Goal: Information Seeking & Learning: Learn about a topic

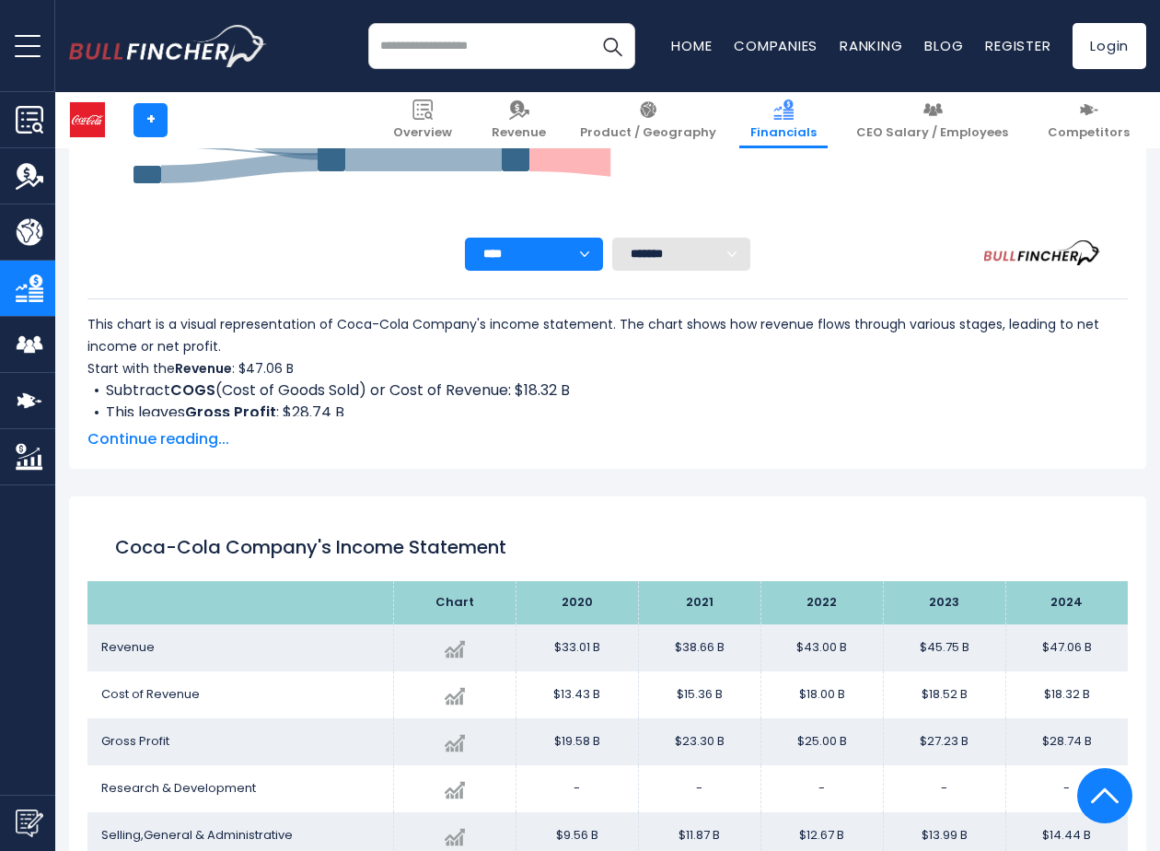
scroll to position [997, 0]
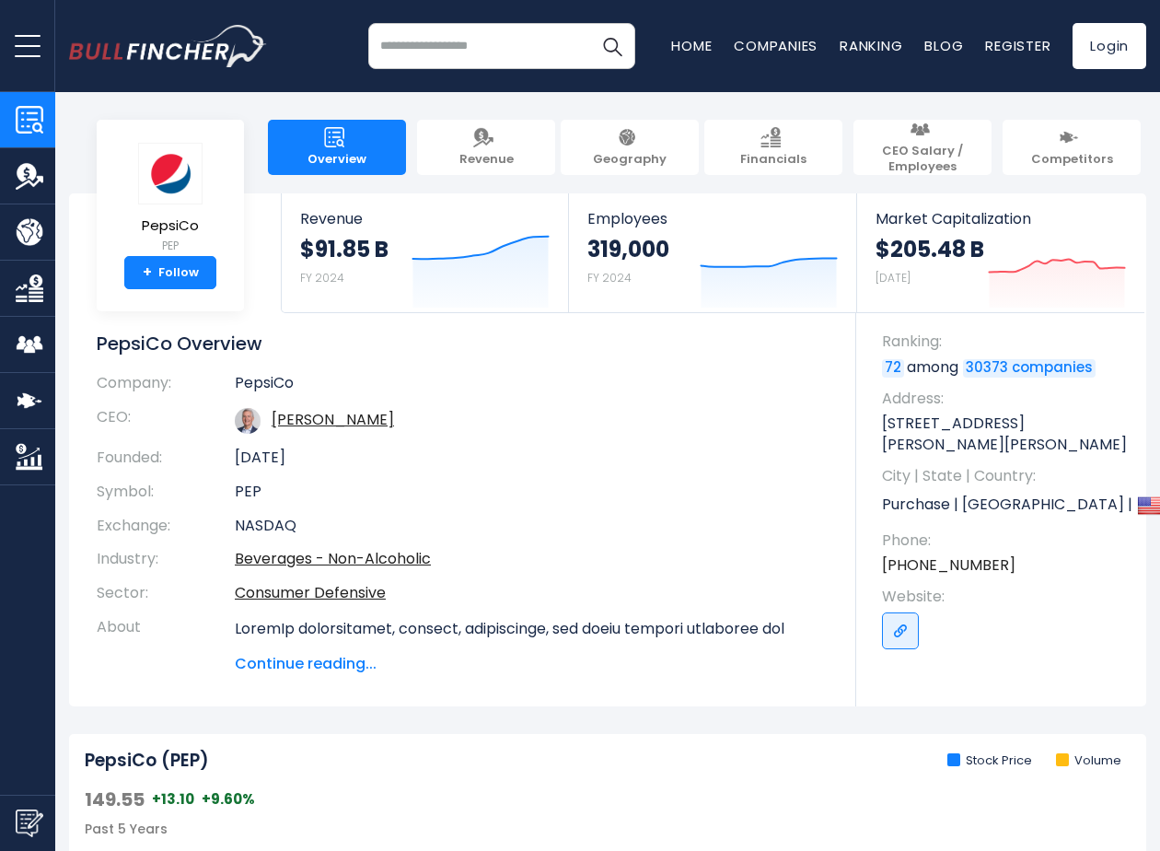
click at [297, 667] on span "Continue reading..." at bounding box center [532, 664] width 594 height 22
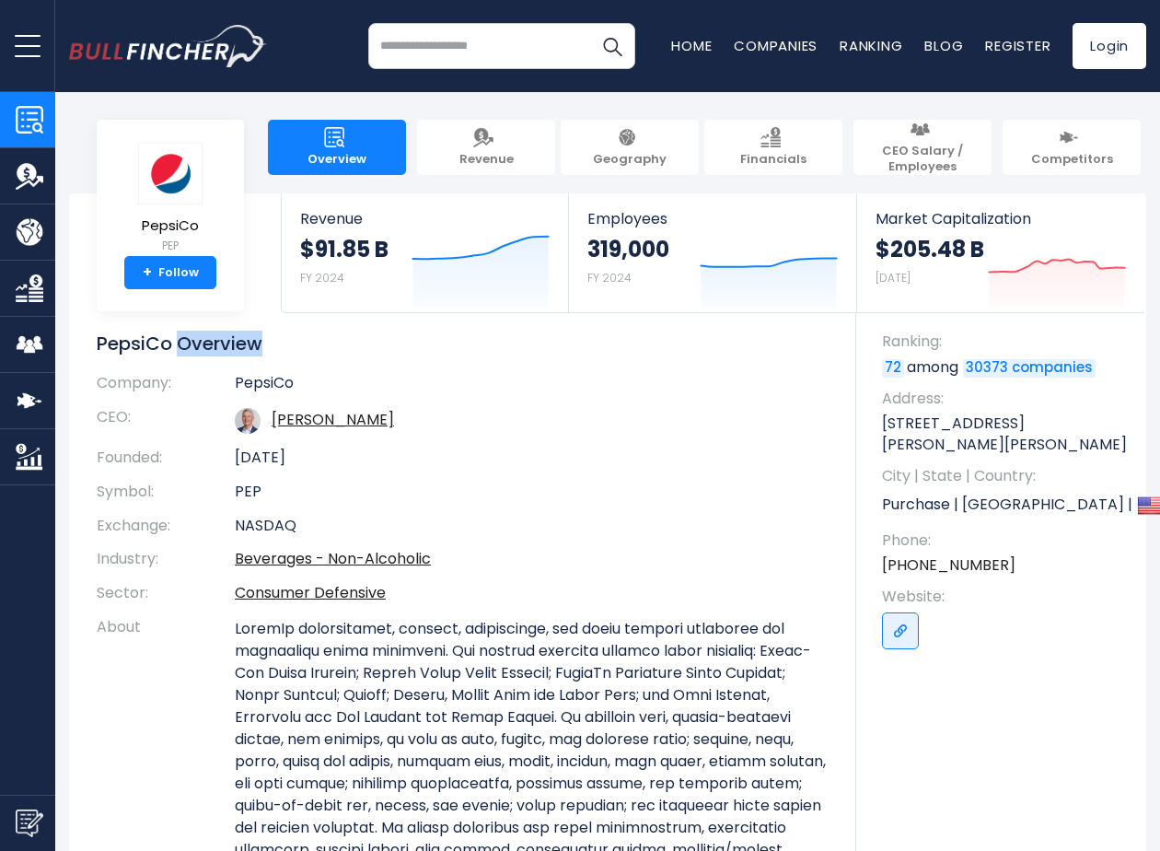
drag, startPoint x: 260, startPoint y: 345, endPoint x: 179, endPoint y: 346, distance: 81.0
click at [179, 346] on h1 "PepsiCo Overview" at bounding box center [463, 344] width 732 height 24
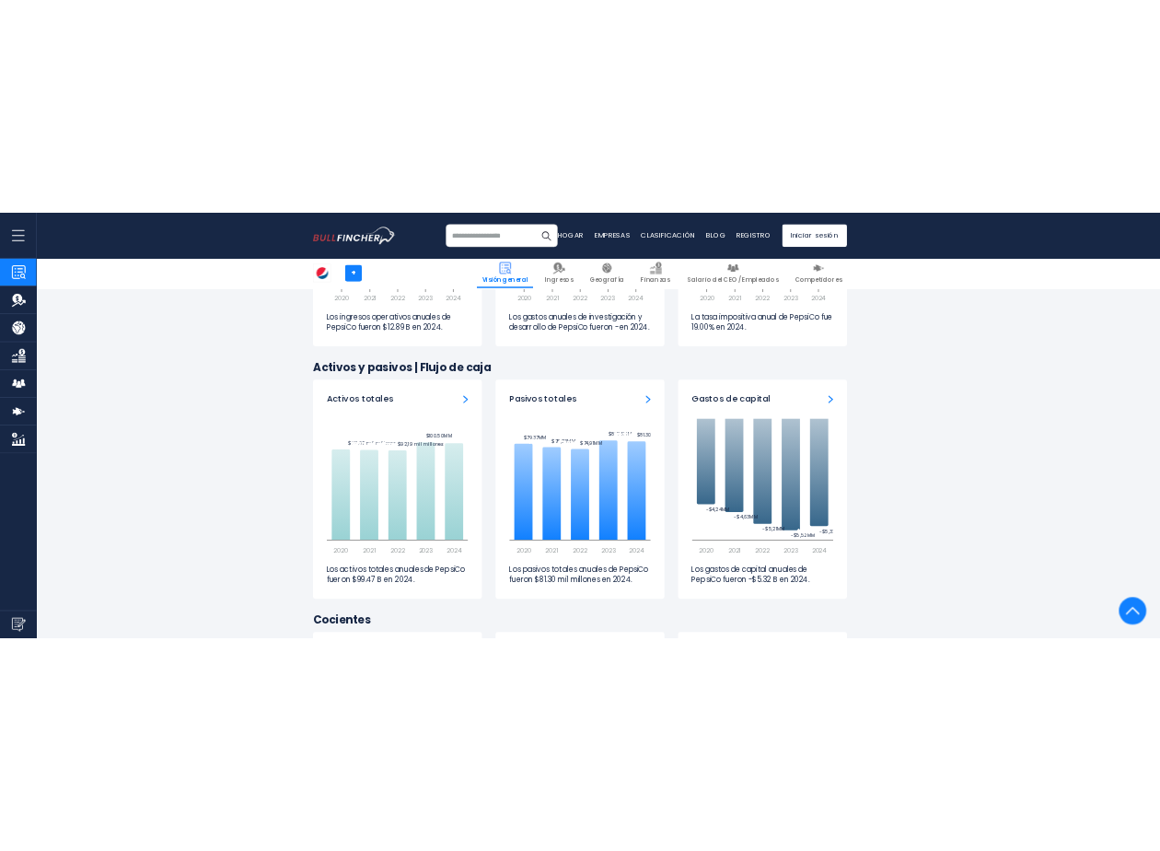
scroll to position [3131, 0]
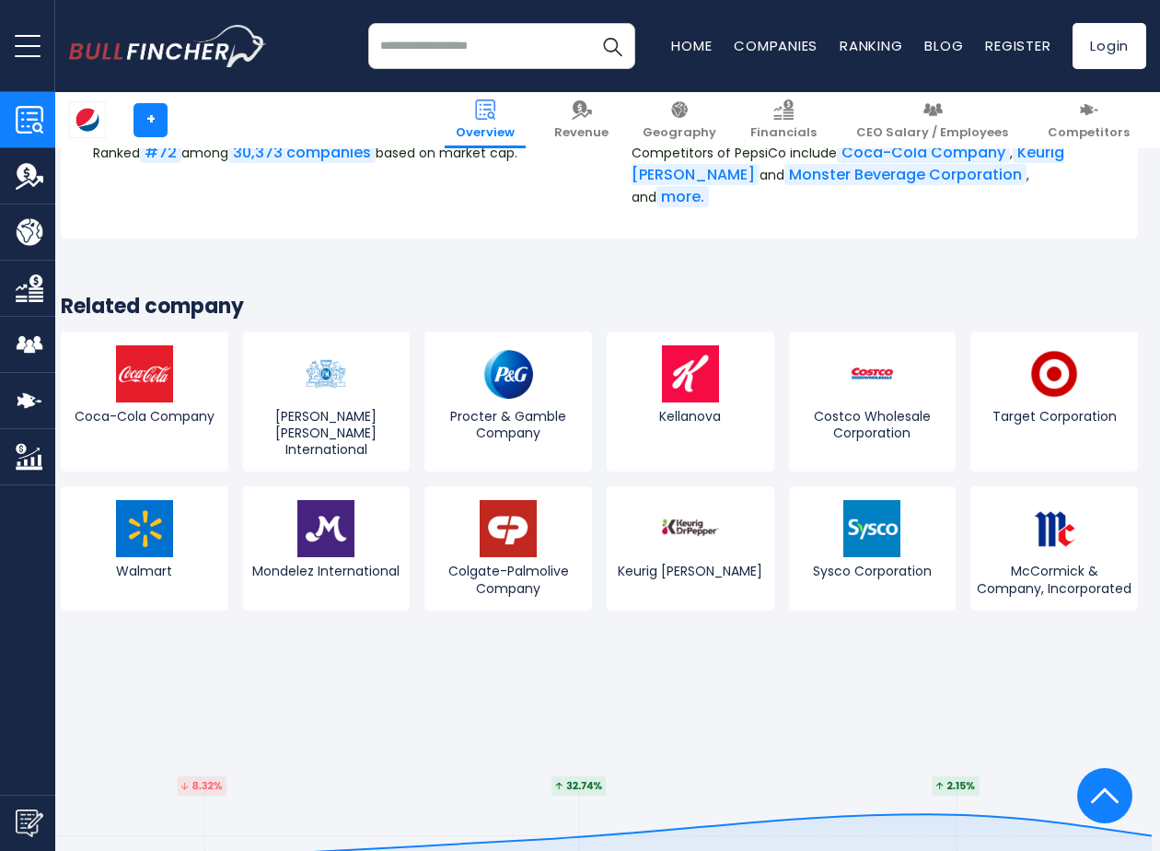
scroll to position [7090, 8]
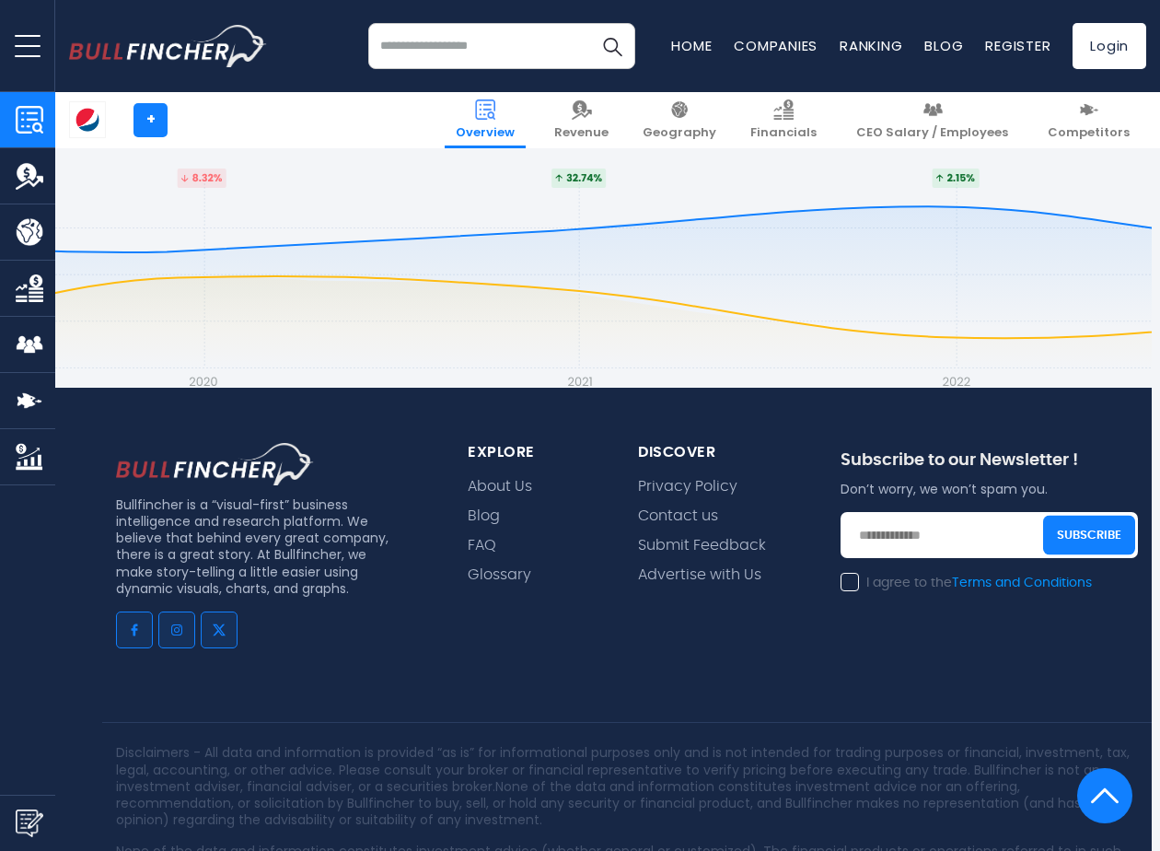
drag, startPoint x: 608, startPoint y: 251, endPoint x: 559, endPoint y: 541, distance: 293.2
drag, startPoint x: 118, startPoint y: 346, endPoint x: 182, endPoint y: 346, distance: 64.5
click at [182, 496] on p "Bullfincher is a “visual-first” business intelligence and research platform. We…" at bounding box center [256, 546] width 280 height 100
copy p "Bullfincher"
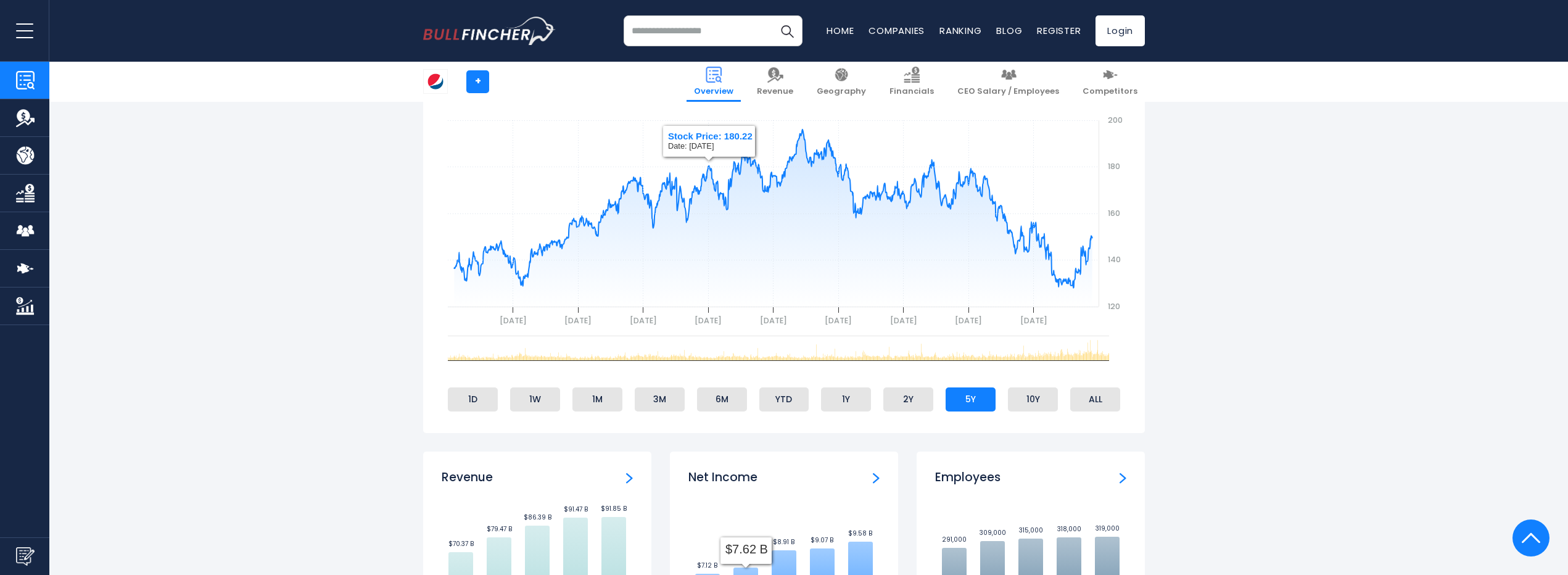
scroll to position [0, 0]
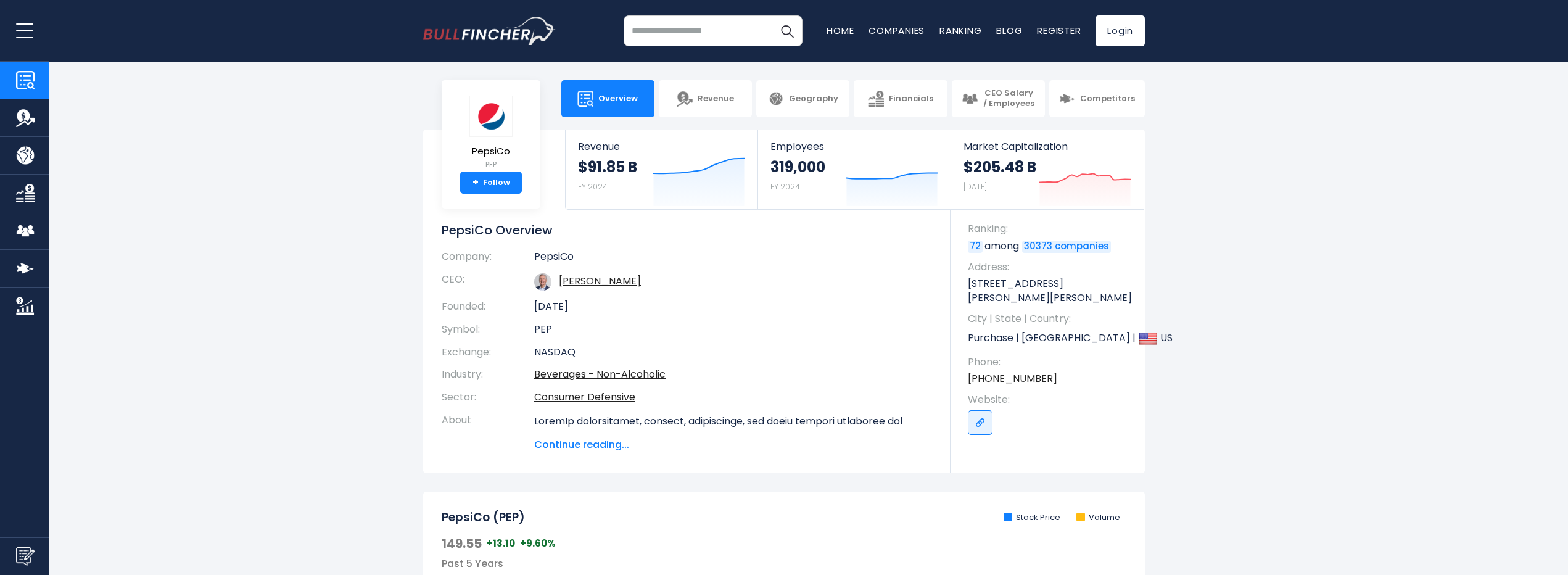
drag, startPoint x: 735, startPoint y: 433, endPoint x: 709, endPoint y: 228, distance: 206.6
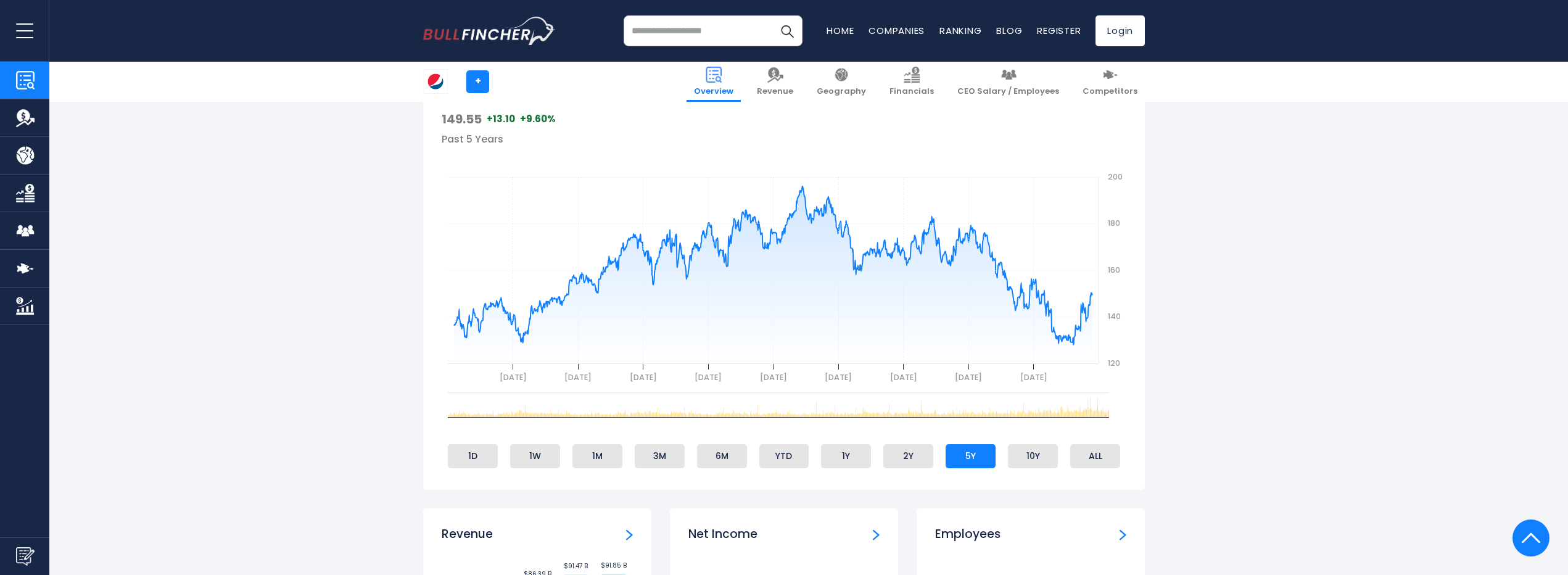
scroll to position [494, 0]
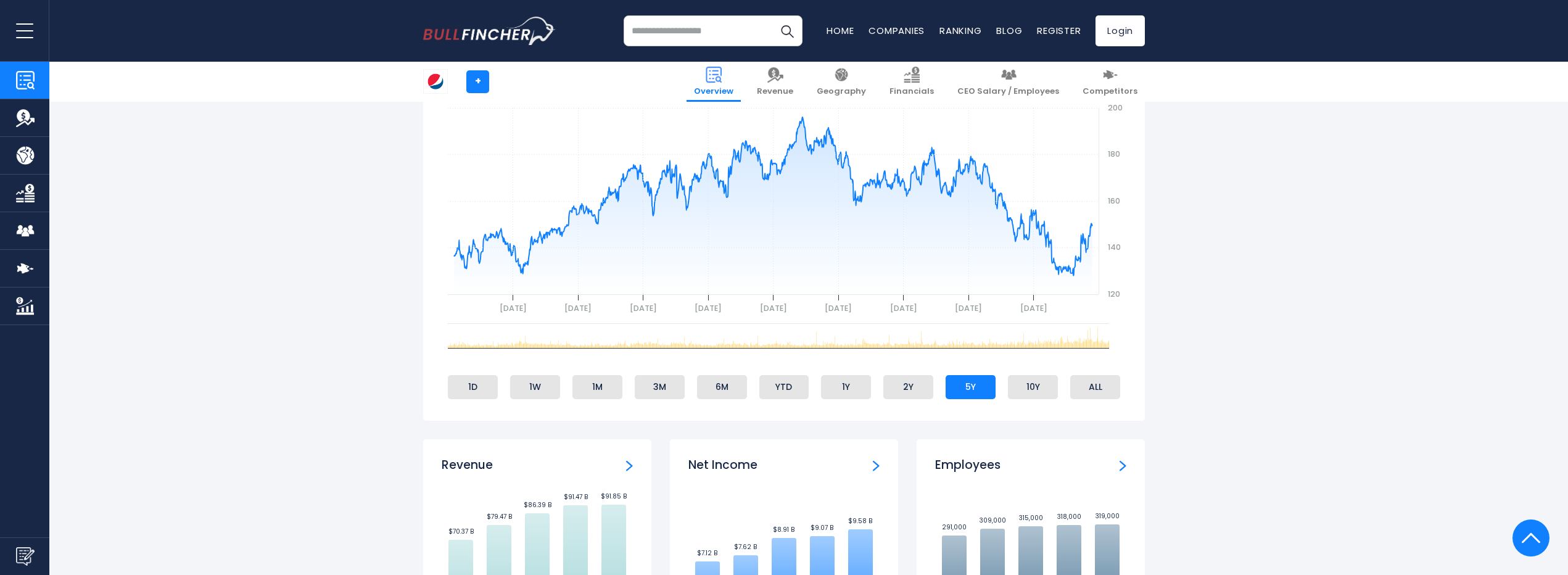
click at [644, 298] on rect "gh" at bounding box center [784, 200] width 685 height 247
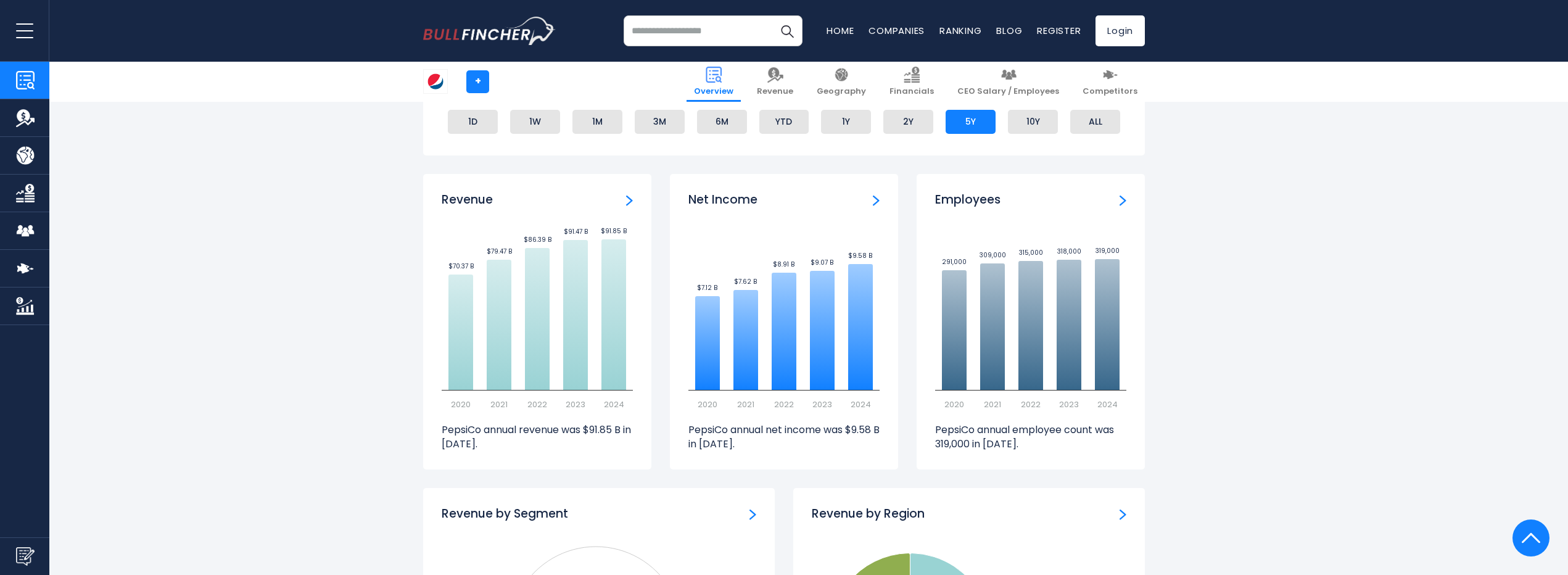
scroll to position [741, 0]
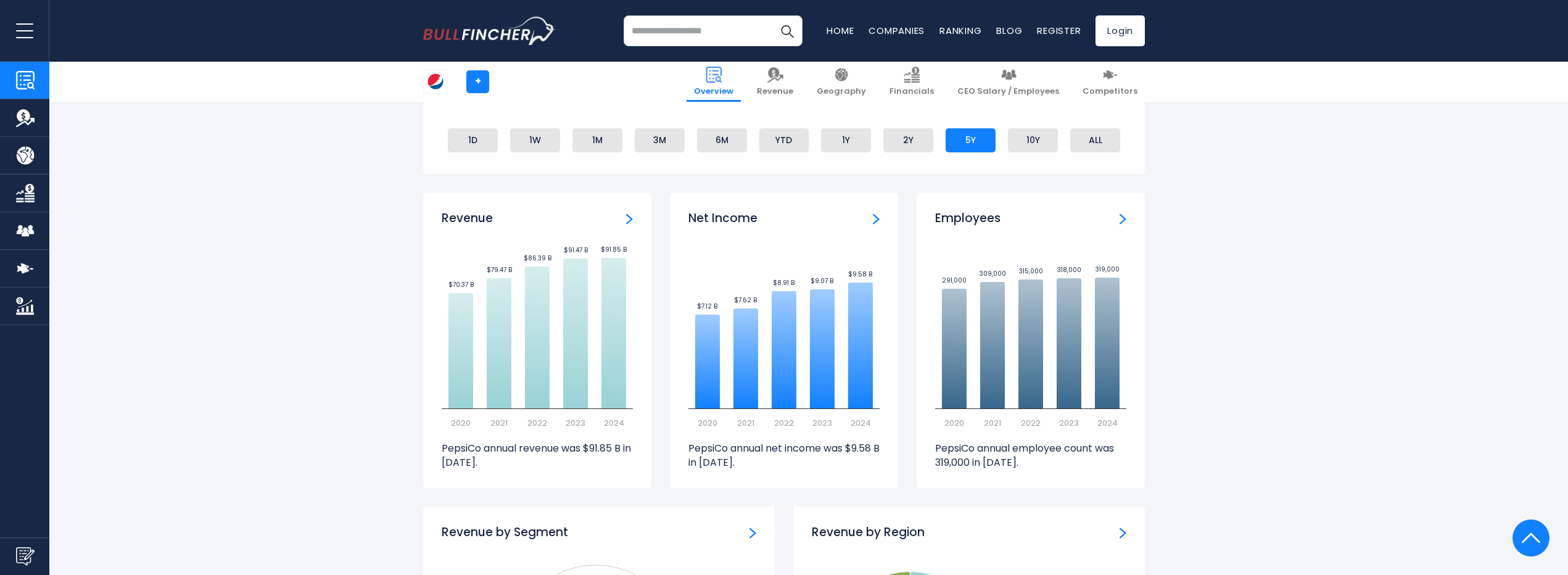
click at [634, 219] on div "Revenue Created with Highcharts 12.1.2 $70.37 B ​ $70.37 B $79.47 B ​ $79.47 B …" at bounding box center [537, 340] width 228 height 296
click at [627, 216] on img "Revenue" at bounding box center [630, 219] width 7 height 11
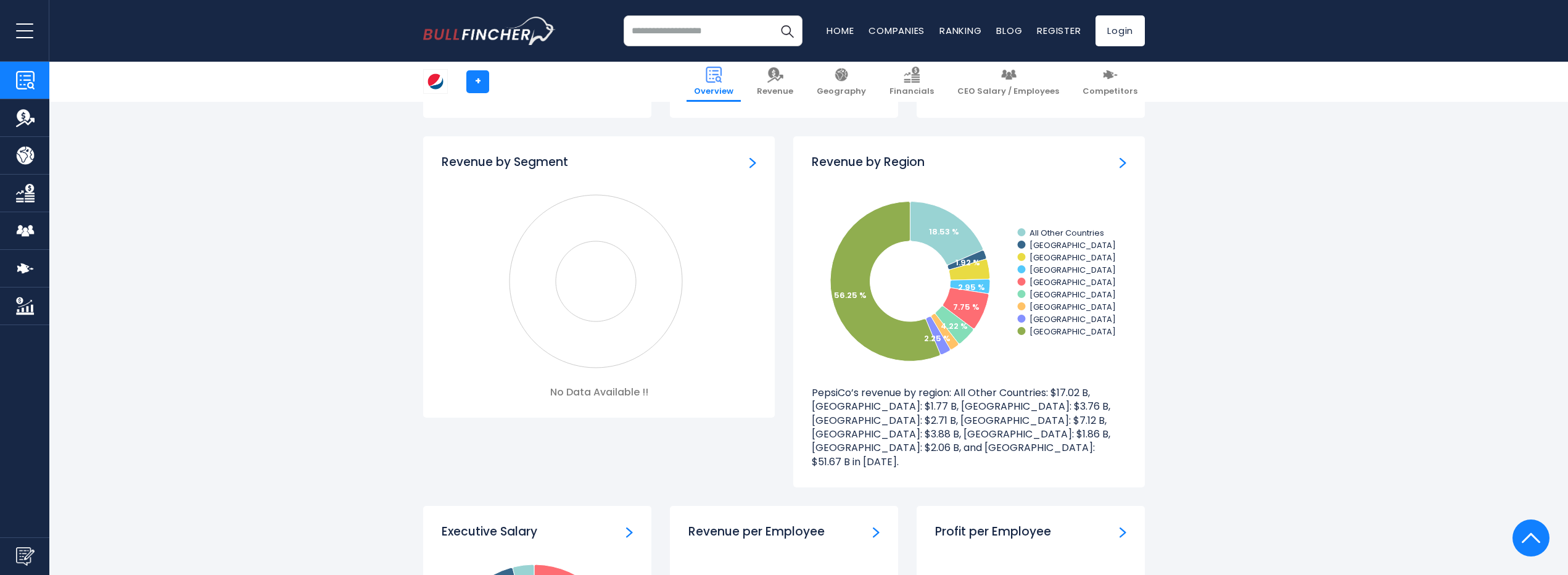
scroll to position [1079, 0]
